Goal: Task Accomplishment & Management: Use online tool/utility

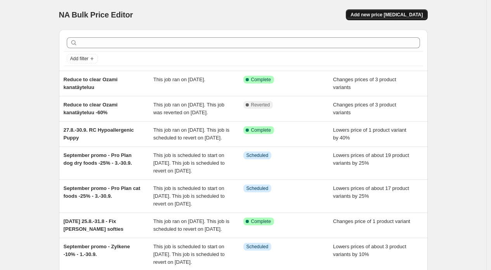
click at [391, 14] on span "Add new price [MEDICAL_DATA]" at bounding box center [386, 15] width 72 height 6
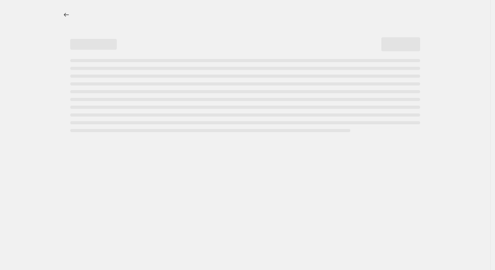
select select "percentage"
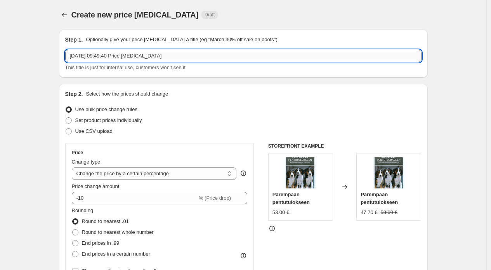
click at [143, 61] on input "[DATE] 09:49:40 Price [MEDICAL_DATA]" at bounding box center [243, 56] width 356 height 12
type input "U"
type input "Ulkoilutuotteiden poistoja"
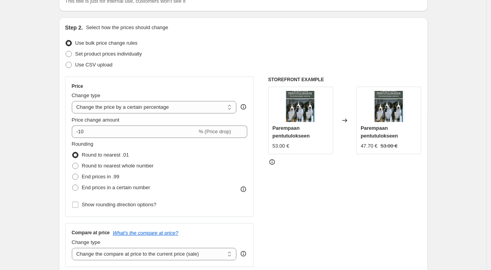
scroll to position [74, 0]
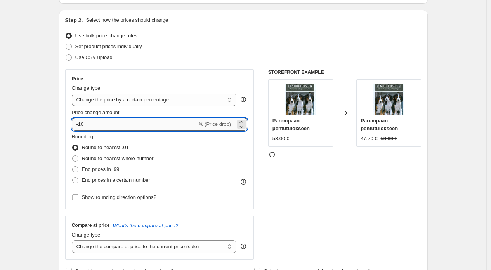
drag, startPoint x: 81, startPoint y: 124, endPoint x: 109, endPoint y: 126, distance: 28.1
click at [109, 126] on input "-10" at bounding box center [134, 124] width 125 height 12
click at [81, 123] on input "-10" at bounding box center [134, 124] width 125 height 12
drag, startPoint x: 81, startPoint y: 123, endPoint x: 107, endPoint y: 123, distance: 26.0
click at [107, 123] on input "-10" at bounding box center [134, 124] width 125 height 12
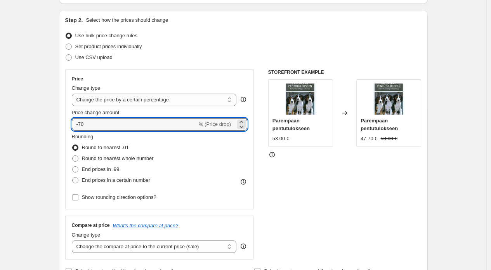
type input "-70"
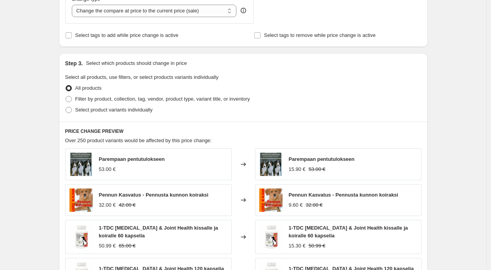
scroll to position [308, 0]
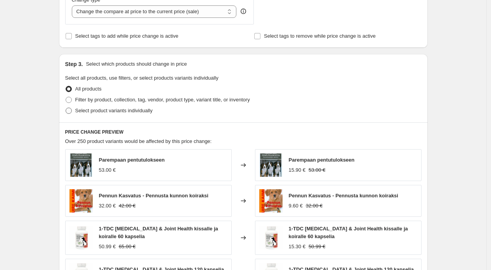
click at [135, 113] on span "Select product variants individually" at bounding box center [113, 110] width 77 height 6
click at [66, 108] on input "Select product variants individually" at bounding box center [66, 107] width 0 height 0
radio input "true"
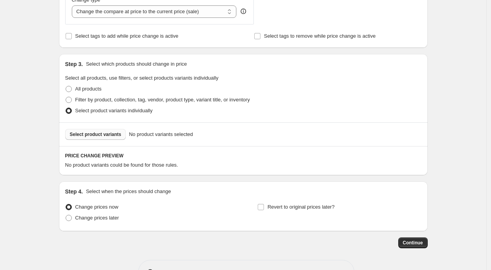
click at [119, 130] on button "Select product variants" at bounding box center [95, 134] width 61 height 11
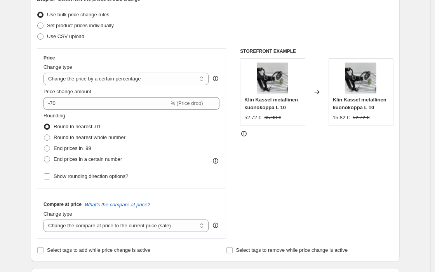
scroll to position [0, 0]
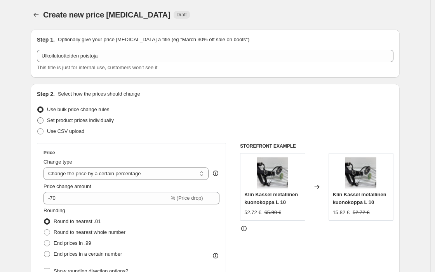
click at [78, 118] on span "Set product prices individually" at bounding box center [80, 120] width 67 height 6
click at [38, 118] on input "Set product prices individually" at bounding box center [37, 117] width 0 height 0
radio input "true"
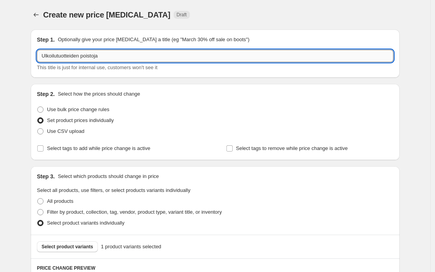
click at [111, 54] on input "Ulkoilutuotteiden poistoja" at bounding box center [215, 56] width 356 height 12
type input "Ulkoilutuotteiden poistoale"
click at [215, 90] on div "Step 2. Select how the prices should change" at bounding box center [215, 94] width 356 height 8
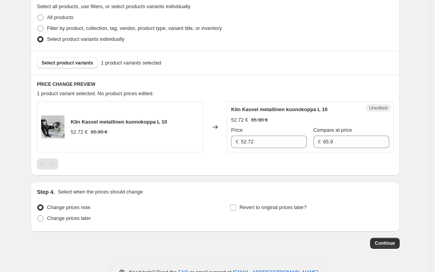
scroll to position [184, 0]
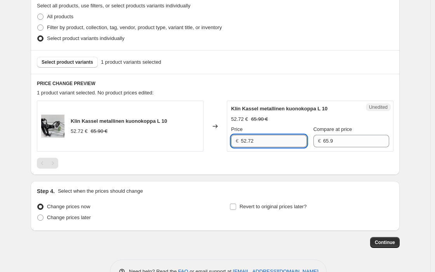
click at [265, 141] on input "52.72" at bounding box center [274, 141] width 66 height 12
type input "19.77"
click at [16, 97] on div "Create new price [MEDICAL_DATA]. This page is ready Create new price [MEDICAL_D…" at bounding box center [215, 55] width 430 height 479
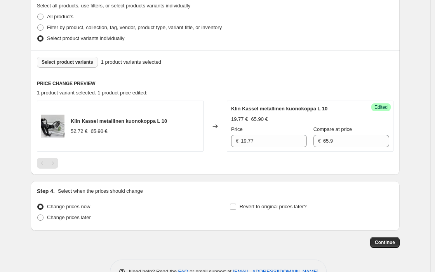
click at [72, 62] on span "Select product variants" at bounding box center [68, 62] width 52 height 6
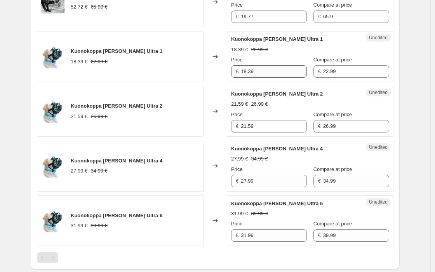
scroll to position [307, 0]
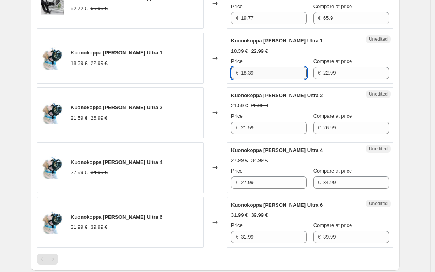
click at [268, 71] on input "18.39" at bounding box center [274, 73] width 66 height 12
paste input "3.495"
click at [270, 72] on input "13.495" at bounding box center [274, 73] width 66 height 12
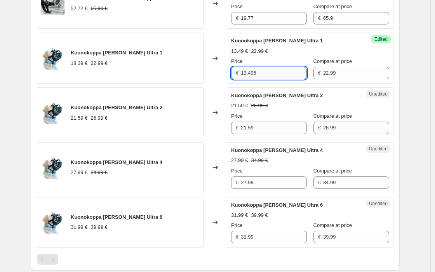
paste input "50"
type input "13.50"
click at [280, 128] on input "21.59" at bounding box center [274, 127] width 66 height 12
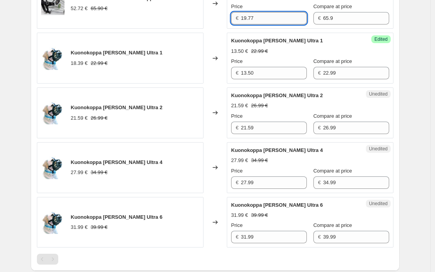
click at [259, 17] on input "19.77" at bounding box center [274, 18] width 66 height 12
paste input "1.50"
type input "11.50"
click at [286, 69] on input "13.50" at bounding box center [274, 73] width 66 height 12
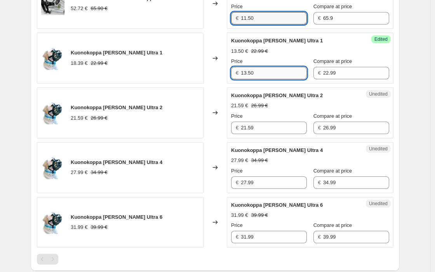
click at [286, 70] on input "13.50" at bounding box center [274, 73] width 66 height 12
click at [284, 73] on input "13.50" at bounding box center [274, 73] width 66 height 12
click at [282, 74] on input "13.50" at bounding box center [274, 73] width 66 height 12
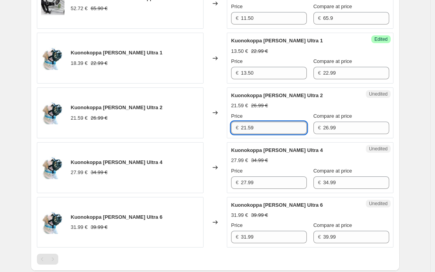
click at [269, 130] on input "21.59" at bounding box center [274, 127] width 66 height 12
paste input "17.50"
type input "17.50"
click at [264, 17] on input "11.50" at bounding box center [274, 18] width 66 height 12
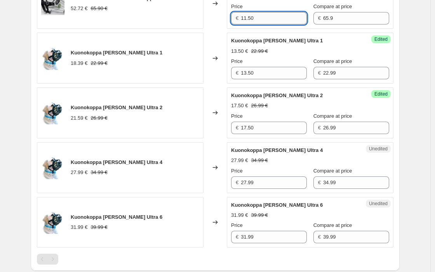
click at [264, 17] on input "11.50" at bounding box center [274, 18] width 66 height 12
click at [268, 72] on input "13.50" at bounding box center [274, 73] width 66 height 12
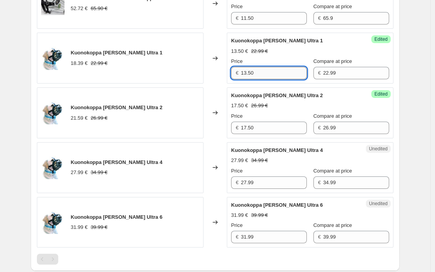
click at [268, 72] on input "13.50" at bounding box center [274, 73] width 66 height 12
paste input "1"
type input "11.50"
click at [267, 126] on input "17.50" at bounding box center [274, 127] width 66 height 12
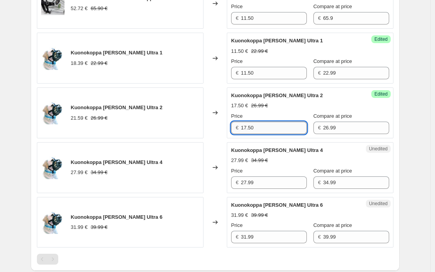
paste input "3"
type input "13.50"
click at [282, 184] on input "27.99" at bounding box center [274, 182] width 66 height 12
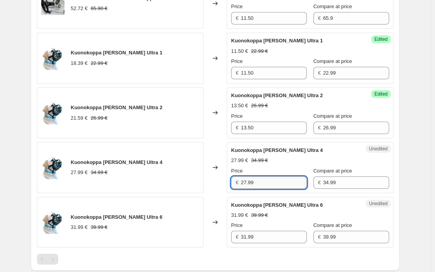
paste input "17.50"
type input "17.50"
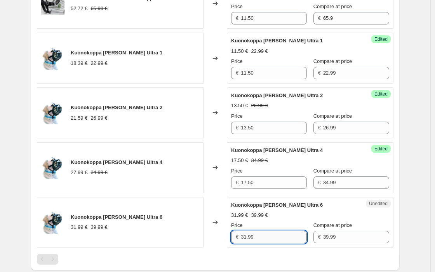
click at [277, 235] on input "31.99" at bounding box center [274, 236] width 66 height 12
paste input "20.00"
type input "20.00"
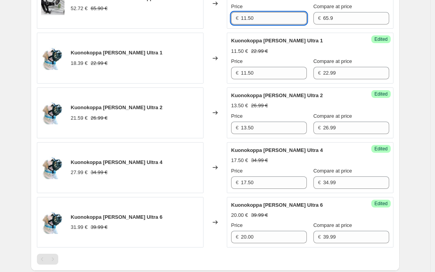
click at [277, 17] on input "11.50" at bounding box center [274, 18] width 66 height 12
paste input "9.77"
type input "19.77"
click at [216, 73] on div "Changed to" at bounding box center [214, 58] width 23 height 51
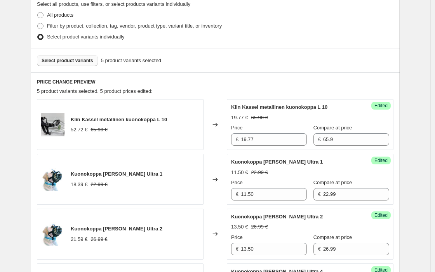
scroll to position [172, 0]
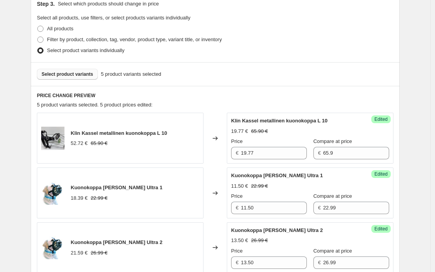
click at [68, 75] on span "Select product variants" at bounding box center [68, 74] width 52 height 6
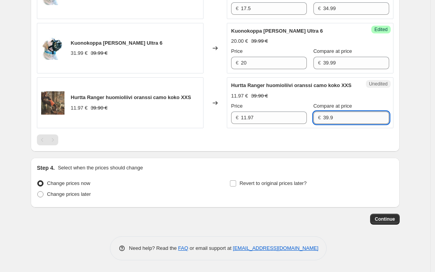
click at [334, 120] on input "39.9" at bounding box center [356, 117] width 66 height 12
click at [267, 117] on input "11.97" at bounding box center [274, 117] width 66 height 12
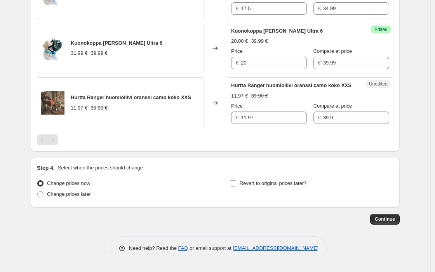
click at [268, 139] on div at bounding box center [215, 139] width 356 height 11
click at [128, 104] on div "11.97 € 39.90 €" at bounding box center [131, 108] width 120 height 8
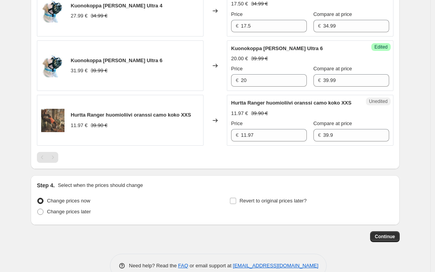
scroll to position [461, 0]
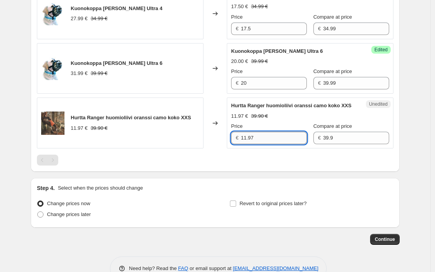
click at [263, 143] on input "11.97" at bounding box center [274, 138] width 66 height 12
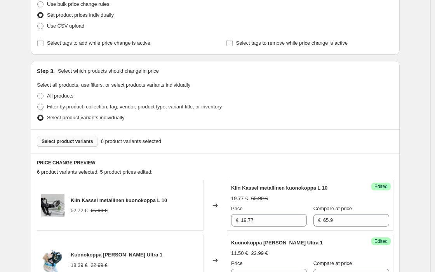
scroll to position [89, 0]
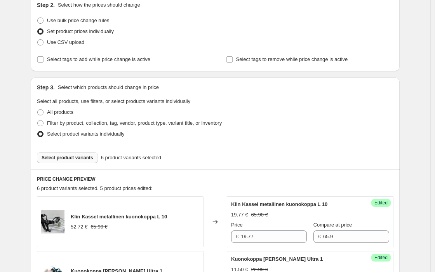
click at [71, 156] on span "Select product variants" at bounding box center [68, 157] width 52 height 6
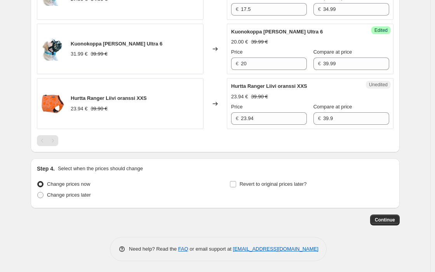
scroll to position [481, 0]
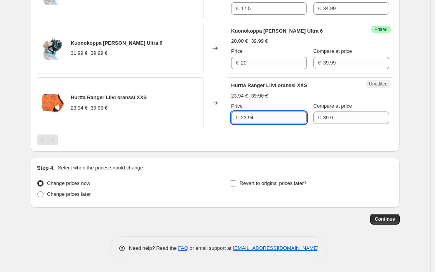
click at [259, 114] on input "23.94" at bounding box center [274, 117] width 66 height 12
paste input "11.97"
type input "11.97"
click at [258, 142] on div at bounding box center [215, 139] width 356 height 11
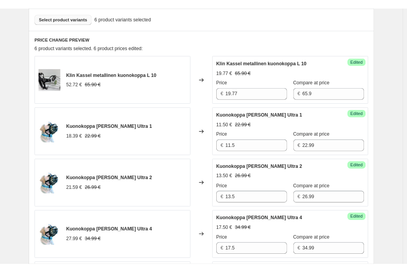
scroll to position [104, 0]
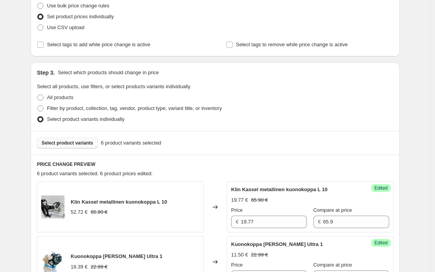
click at [67, 143] on span "Select product variants" at bounding box center [68, 143] width 52 height 6
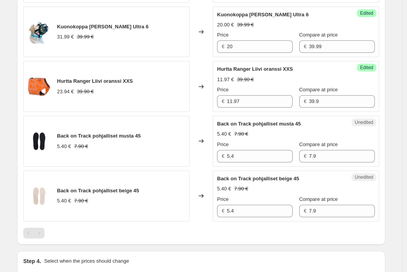
scroll to position [503, 0]
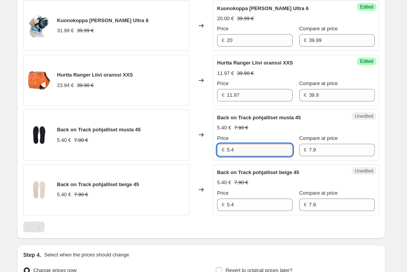
click at [270, 149] on input "5.4" at bounding box center [260, 150] width 66 height 12
paste input "2.37"
type input "2.37"
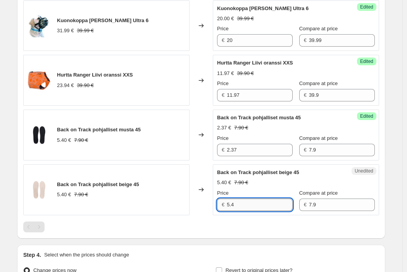
click at [261, 201] on input "5.4" at bounding box center [260, 204] width 66 height 12
click at [261, 202] on input "5.4" at bounding box center [260, 204] width 66 height 12
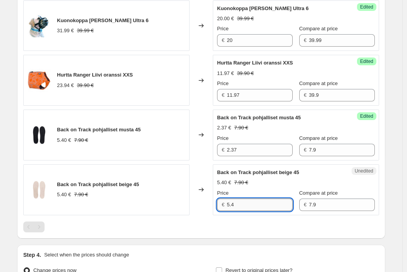
paste input "2.37"
type input "2.37"
click at [262, 230] on div at bounding box center [201, 226] width 356 height 11
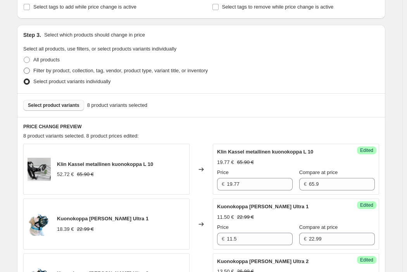
scroll to position [135, 0]
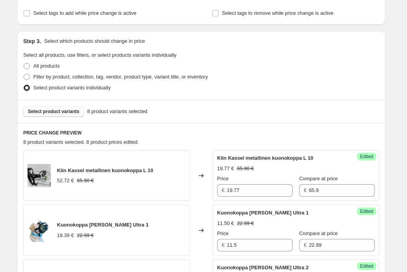
click at [61, 111] on span "Select product variants" at bounding box center [54, 111] width 52 height 6
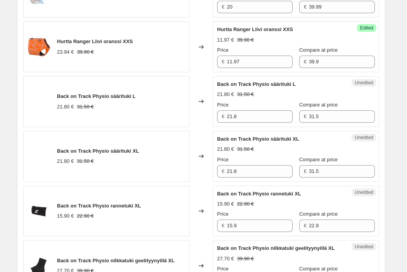
scroll to position [547, 0]
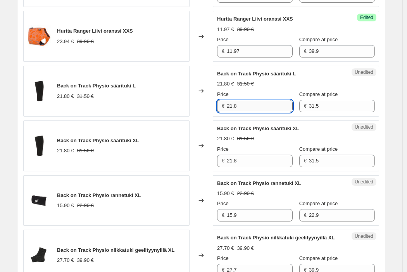
click at [266, 108] on input "21.8" at bounding box center [260, 106] width 66 height 12
paste input "9.45"
type input "9.45"
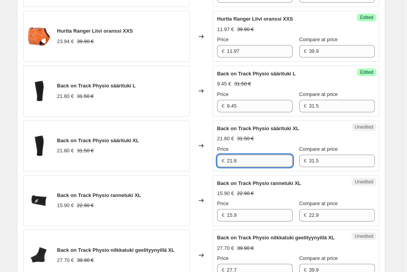
click at [262, 159] on input "21.8" at bounding box center [260, 160] width 66 height 12
paste input "9.45"
type input "9.45"
click at [201, 113] on div "Changed to" at bounding box center [201, 91] width 23 height 51
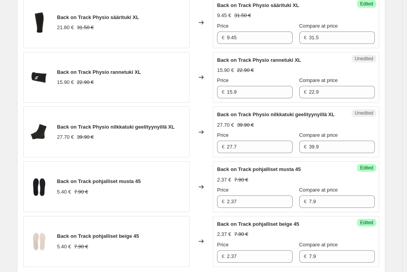
scroll to position [671, 0]
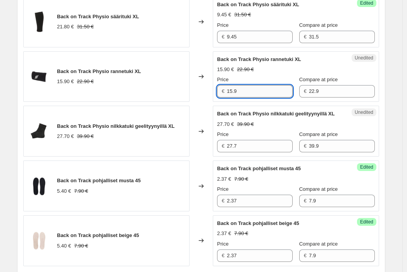
click at [254, 91] on input "15.9" at bounding box center [260, 91] width 66 height 12
paste input "6.87"
type input "6.87"
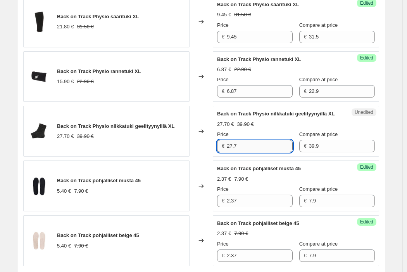
click at [255, 152] on input "27.7" at bounding box center [260, 146] width 66 height 12
paste input "11.9"
type input "11.97"
click at [198, 155] on div "Changed to" at bounding box center [201, 131] width 23 height 51
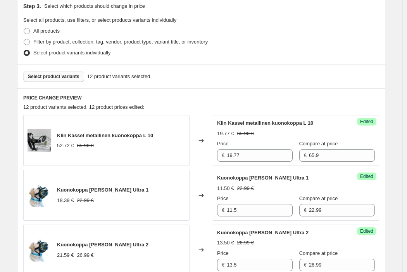
scroll to position [167, 0]
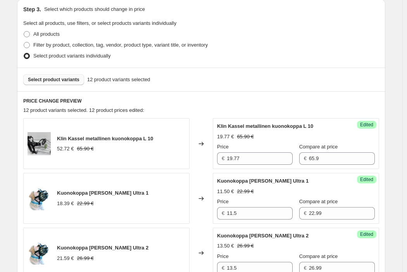
click at [62, 79] on span "Select product variants" at bounding box center [54, 79] width 52 height 6
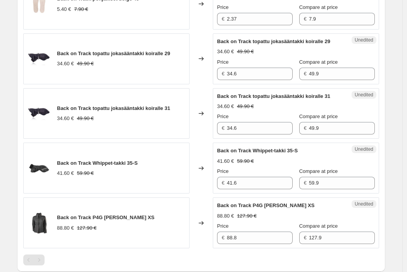
scroll to position [906, 0]
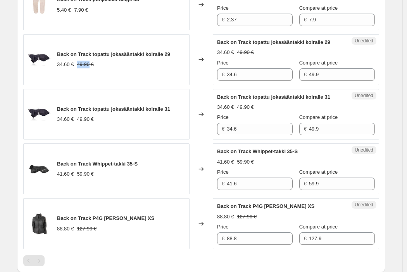
drag, startPoint x: 94, startPoint y: 76, endPoint x: 81, endPoint y: 76, distance: 12.4
click at [81, 68] on strike "49.90 €" at bounding box center [85, 65] width 17 height 8
copy strike "49.90"
click at [272, 81] on input "34.6" at bounding box center [260, 74] width 66 height 12
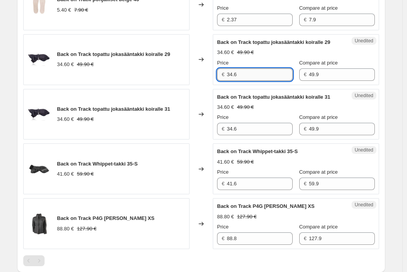
paste input "24.95"
type input "24.95"
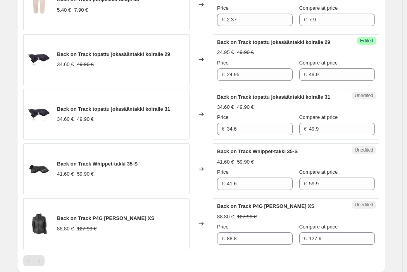
click at [206, 104] on div "Changed to" at bounding box center [201, 114] width 23 height 51
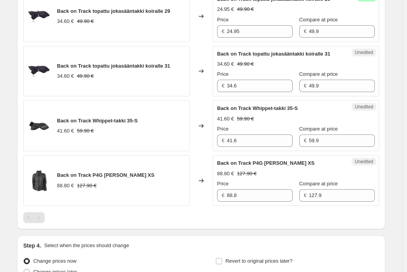
scroll to position [950, 0]
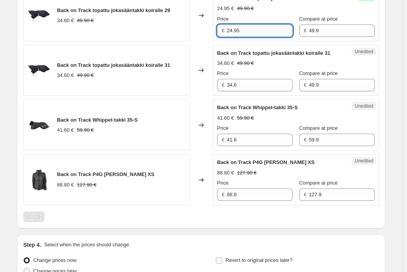
click at [238, 37] on input "24.95" at bounding box center [260, 30] width 66 height 12
click at [251, 91] on input "34.6" at bounding box center [260, 85] width 66 height 12
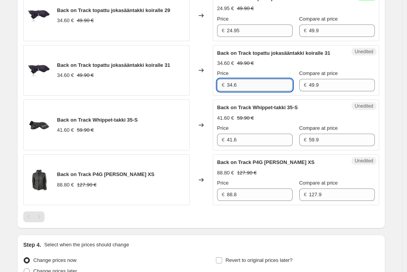
click at [251, 91] on input "34.6" at bounding box center [260, 85] width 66 height 12
paste input "24.95"
type input "24.95"
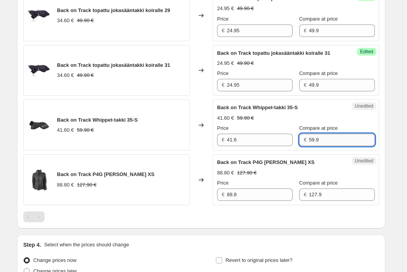
click at [309, 146] on input "59.9" at bounding box center [342, 139] width 66 height 12
click at [260, 146] on input "41.6" at bounding box center [260, 139] width 66 height 12
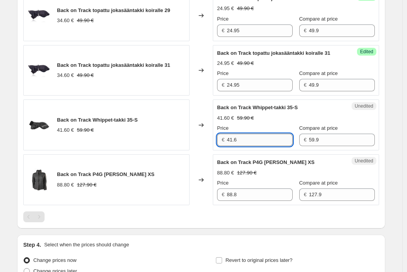
paste input "29.95"
type input "29.95"
click at [207, 178] on div "Changed to" at bounding box center [201, 179] width 23 height 51
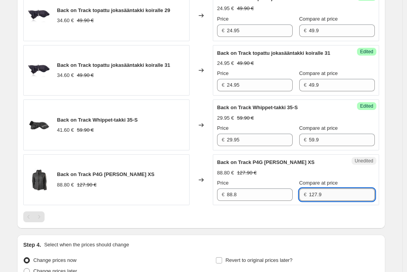
click at [312, 201] on input "127.9" at bounding box center [342, 194] width 66 height 12
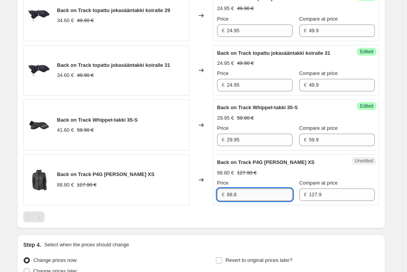
click at [251, 201] on input "88.8" at bounding box center [260, 194] width 66 height 12
paste input "38.37"
type input "38.37"
click at [249, 222] on div at bounding box center [201, 216] width 356 height 11
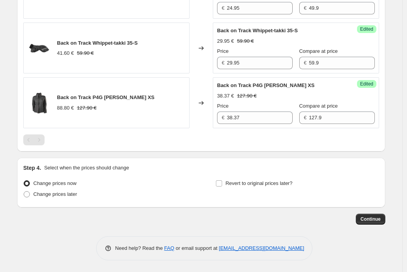
scroll to position [1050, 0]
click at [375, 217] on span "Continue" at bounding box center [371, 219] width 20 height 6
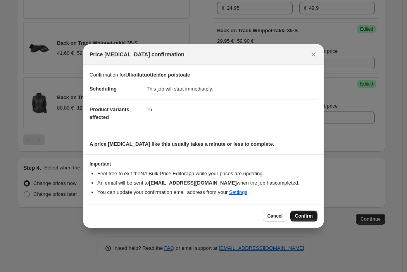
click at [305, 212] on button "Confirm" at bounding box center [304, 215] width 27 height 11
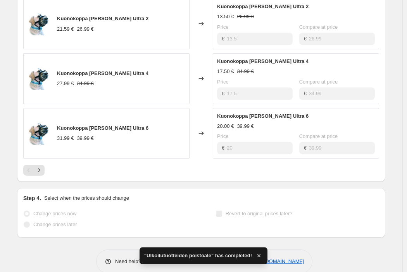
scroll to position [468, 0]
